Goal: Contribute content: Contribute content

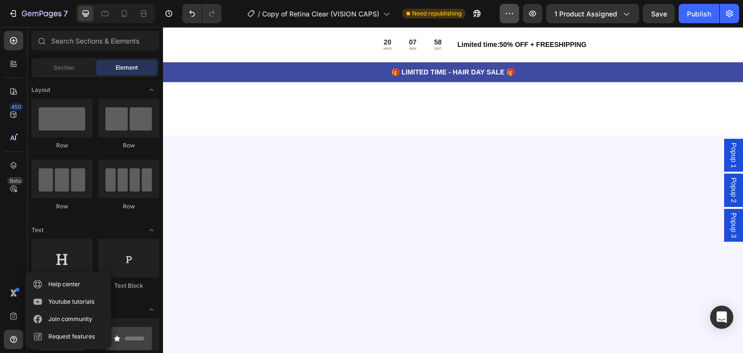
scroll to position [581, 0]
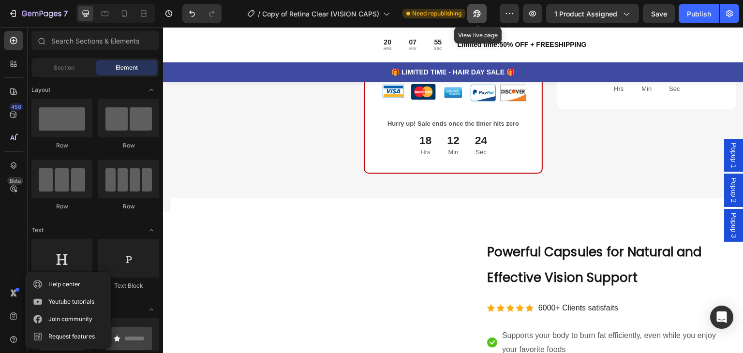
click at [484, 11] on button "button" at bounding box center [476, 13] width 19 height 19
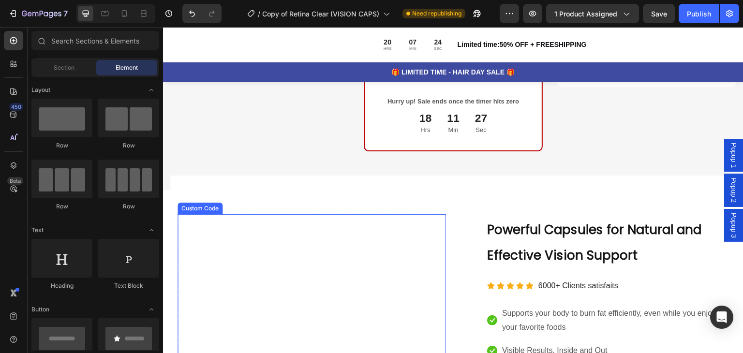
scroll to position [727, 0]
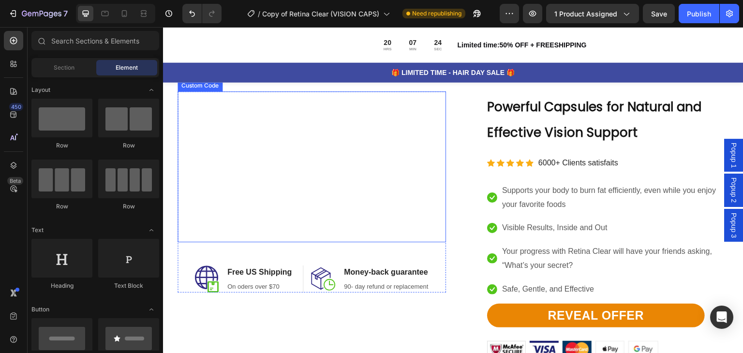
click at [204, 83] on div "Custom Code" at bounding box center [199, 85] width 41 height 9
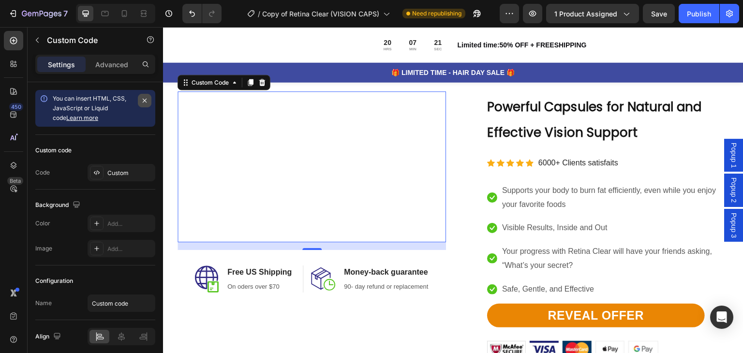
click at [147, 96] on button "button" at bounding box center [145, 101] width 14 height 14
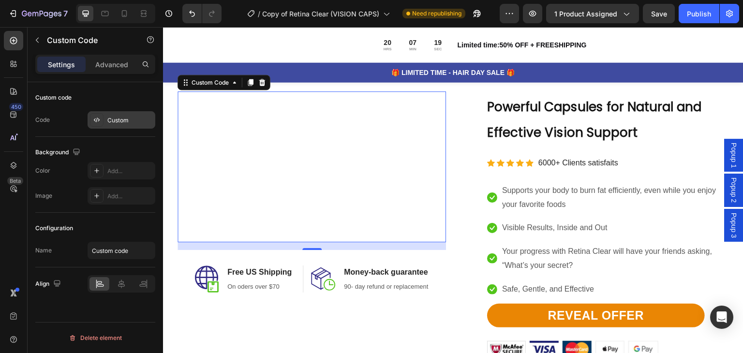
click at [134, 119] on div "Custom" at bounding box center [129, 120] width 45 height 9
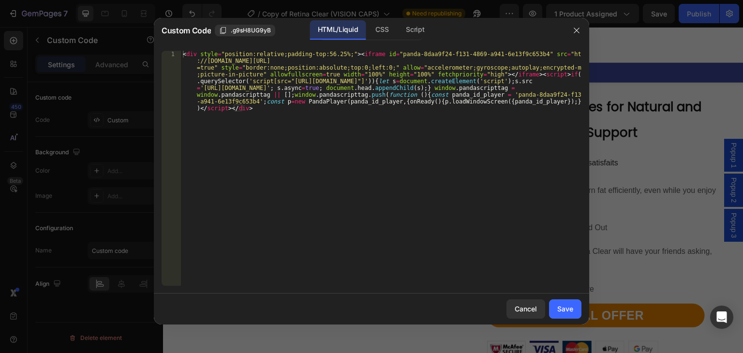
click at [292, 102] on div "< div style = "position:relative;padding-top:56.25%;" > < iframe id = "panda-8d…" at bounding box center [381, 229] width 401 height 357
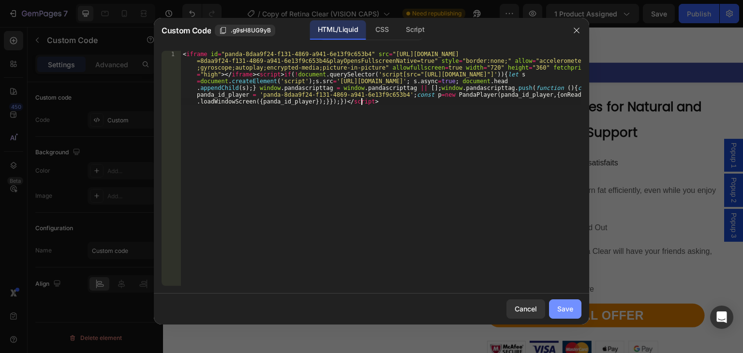
click at [575, 310] on button "Save" at bounding box center [565, 308] width 32 height 19
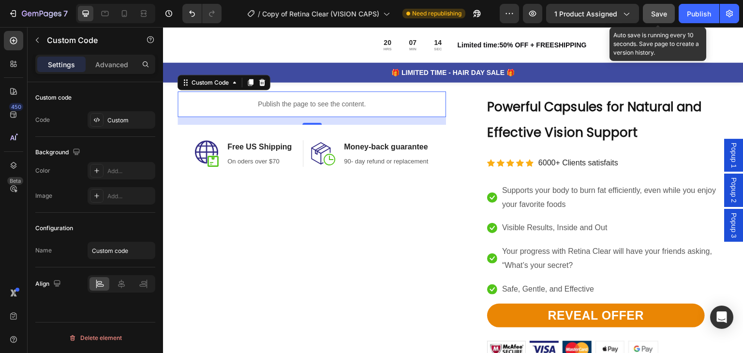
click at [658, 14] on span "Save" at bounding box center [659, 14] width 16 height 8
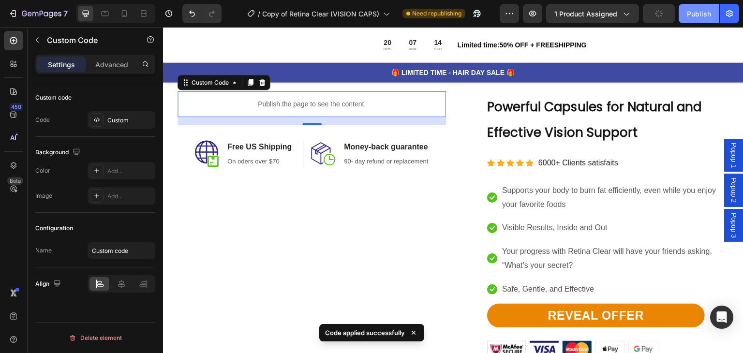
click at [690, 13] on div "Publish" at bounding box center [699, 14] width 24 height 10
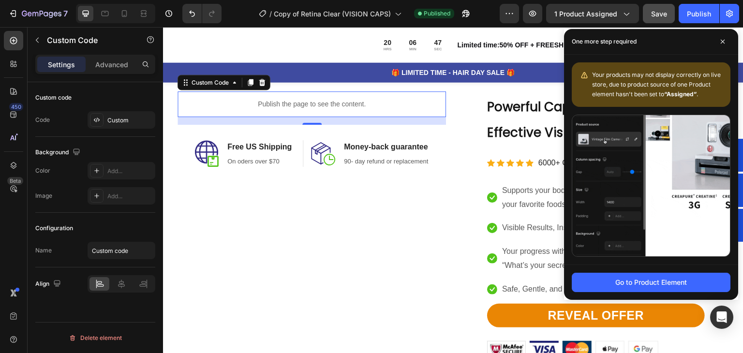
click at [318, 102] on p "Publish the page to see the content." at bounding box center [312, 104] width 268 height 10
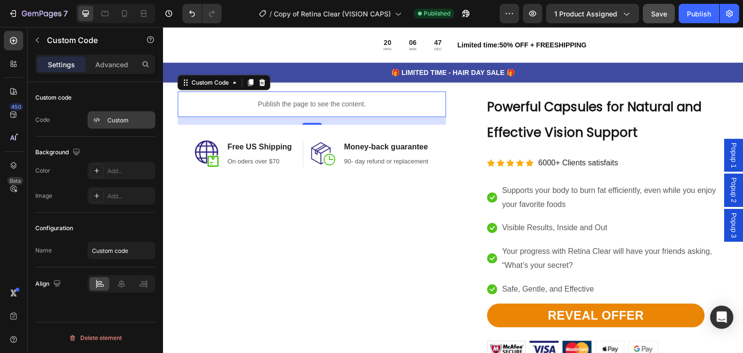
click at [116, 120] on div "Custom" at bounding box center [129, 120] width 45 height 9
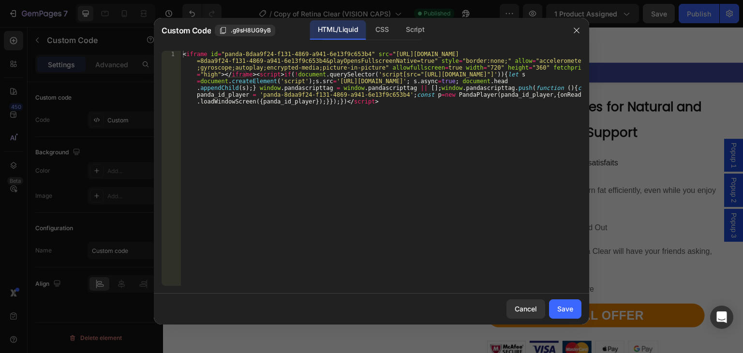
click at [297, 93] on div "< iframe id = "panda-8daa9f24-f131-4869-a941-6e13f9c653b4" src = "[URL][DOMAIN_…" at bounding box center [381, 222] width 401 height 343
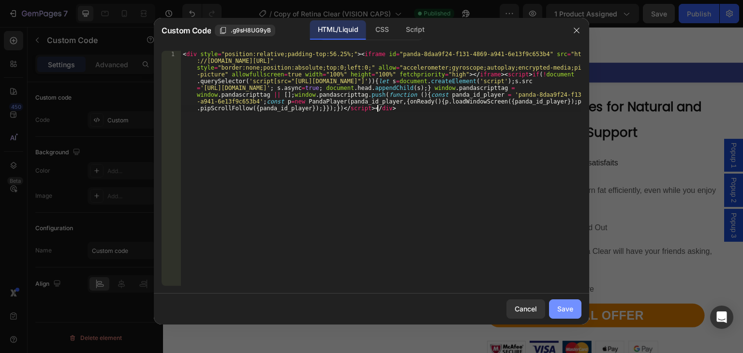
click at [559, 308] on div "Save" at bounding box center [565, 309] width 16 height 10
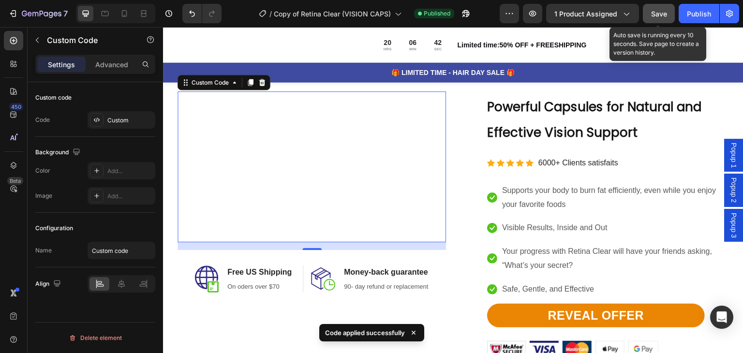
click at [664, 10] on span "Save" at bounding box center [659, 14] width 16 height 8
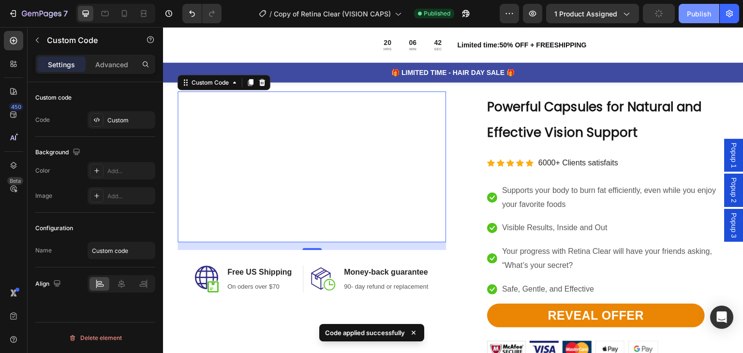
click at [690, 12] on div "Publish" at bounding box center [699, 14] width 24 height 10
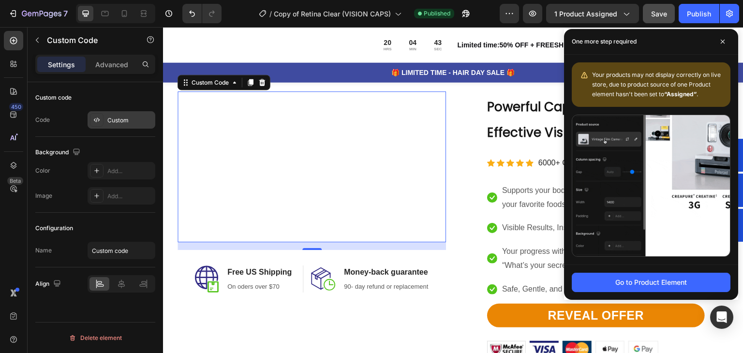
click at [99, 120] on icon at bounding box center [99, 120] width 2 height 3
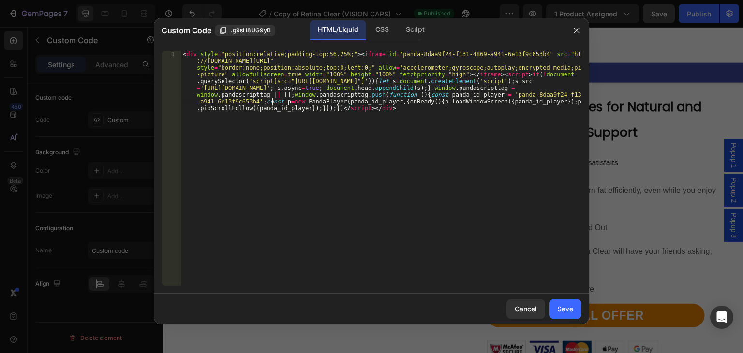
click at [273, 99] on div "< div style = "position:relative;padding-top:56.25%;" > < iframe id = "panda-8d…" at bounding box center [381, 229] width 401 height 357
click at [560, 309] on div "Save" at bounding box center [565, 309] width 16 height 10
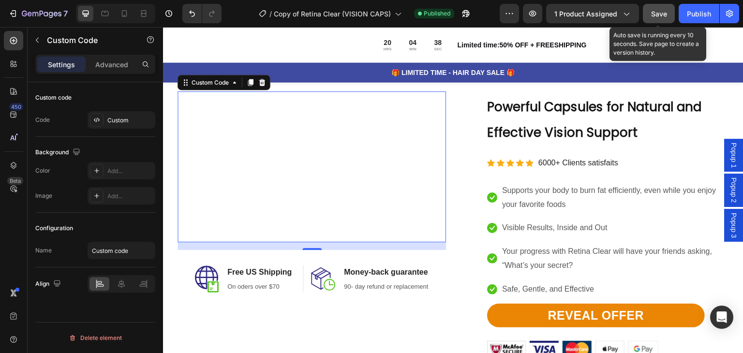
click at [663, 15] on span "Save" at bounding box center [659, 14] width 16 height 8
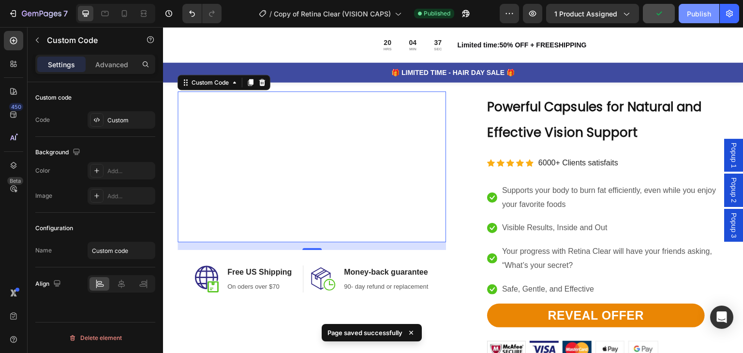
click at [697, 12] on div "Publish" at bounding box center [699, 14] width 24 height 10
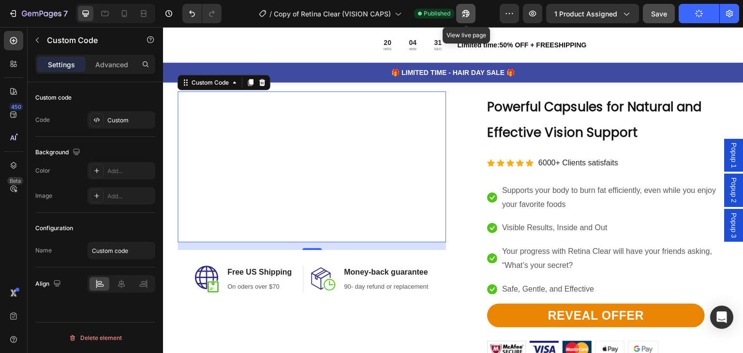
click at [464, 15] on icon "button" at bounding box center [463, 16] width 2 height 2
